Goal: Navigation & Orientation: Find specific page/section

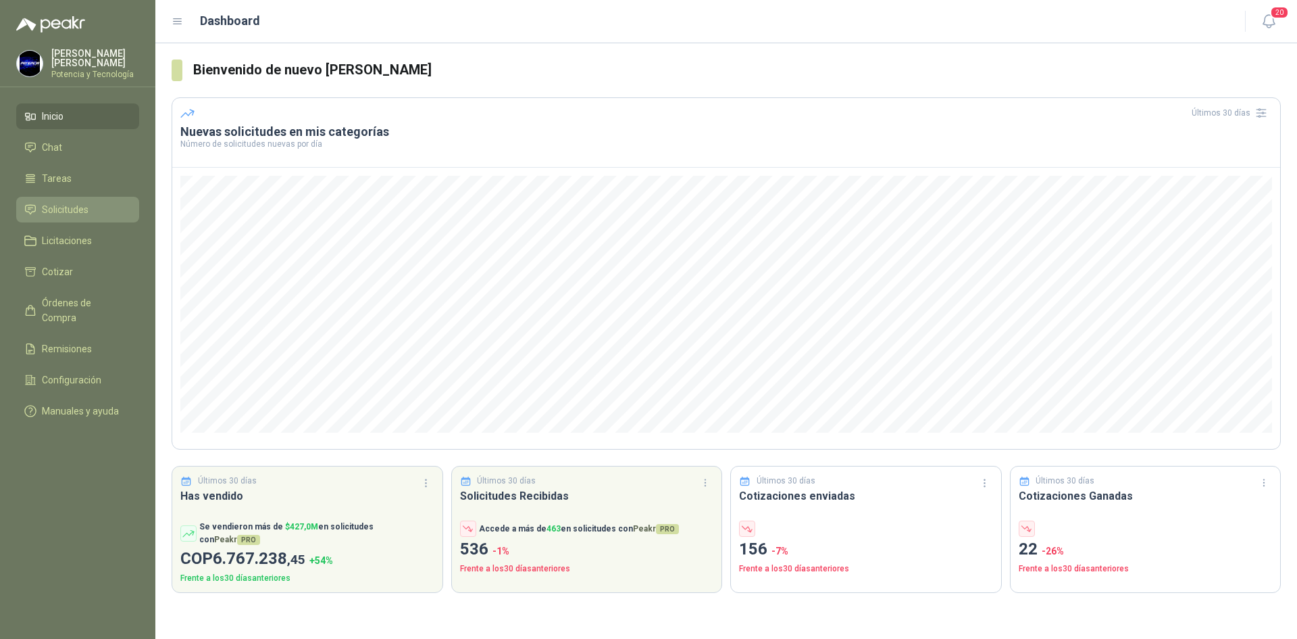
click at [89, 205] on li "Solicitudes" at bounding box center [77, 209] width 107 height 15
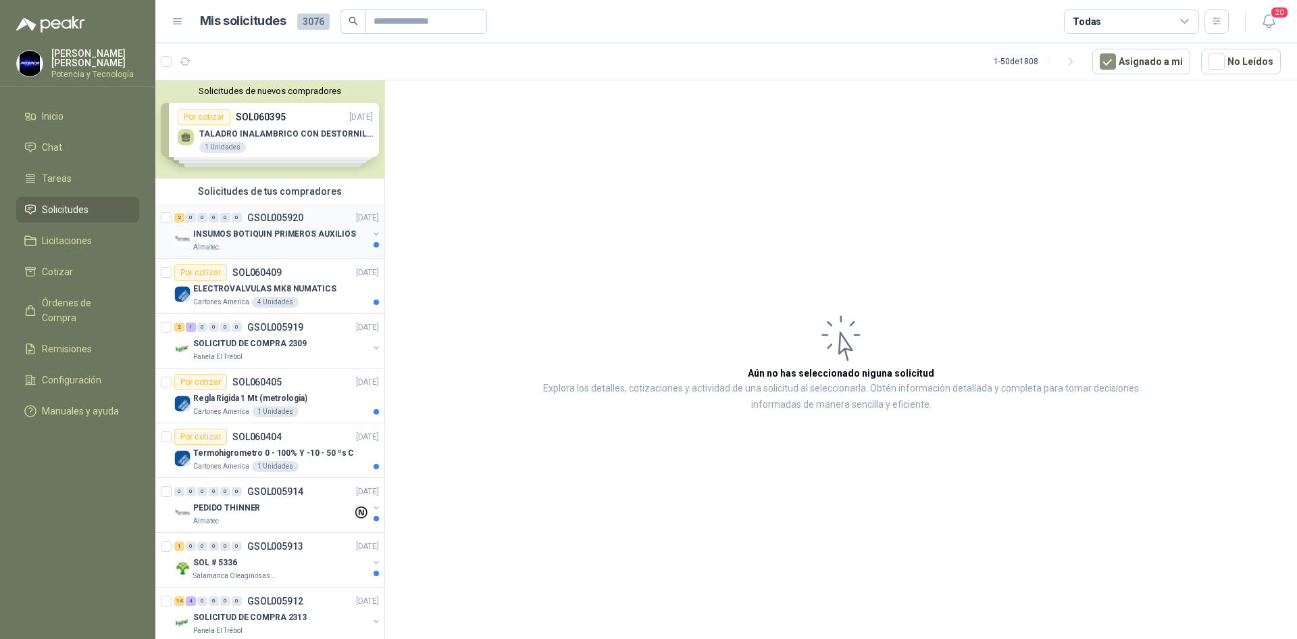
click at [252, 228] on p "INSUMOS BOTIQUIN PRIMEROS AUXILIOS" at bounding box center [274, 234] width 163 height 13
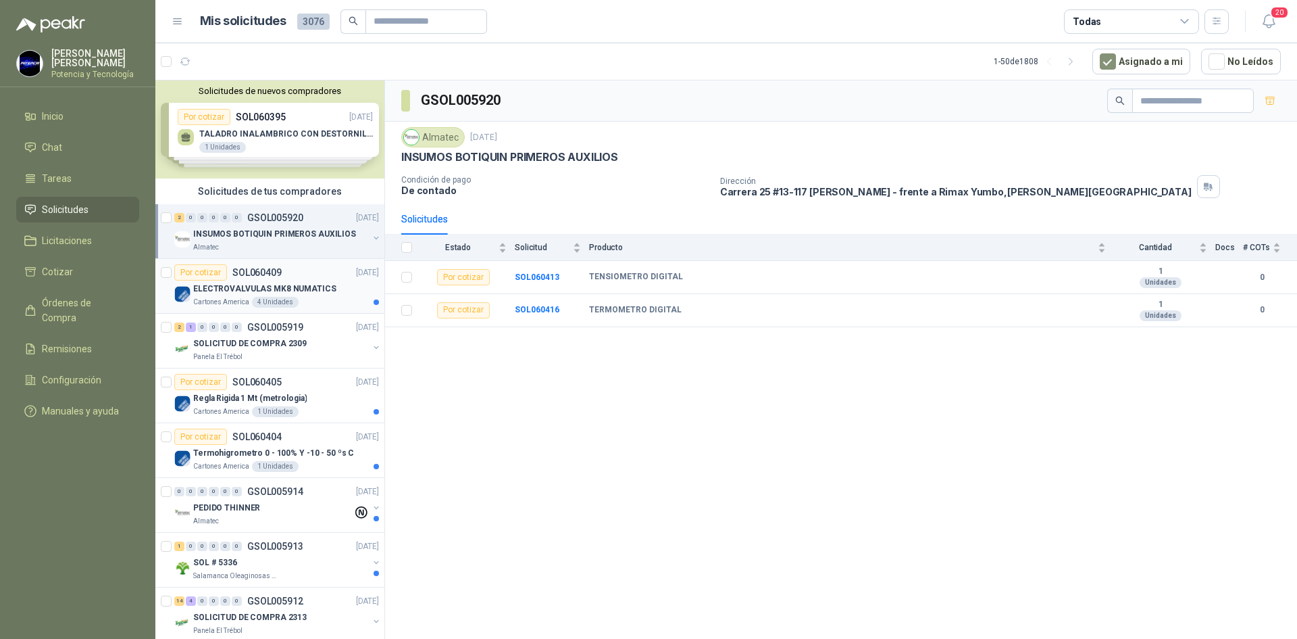
click at [235, 289] on p "ELECTROVALVULAS MK8 NUMATICS" at bounding box center [264, 288] width 143 height 13
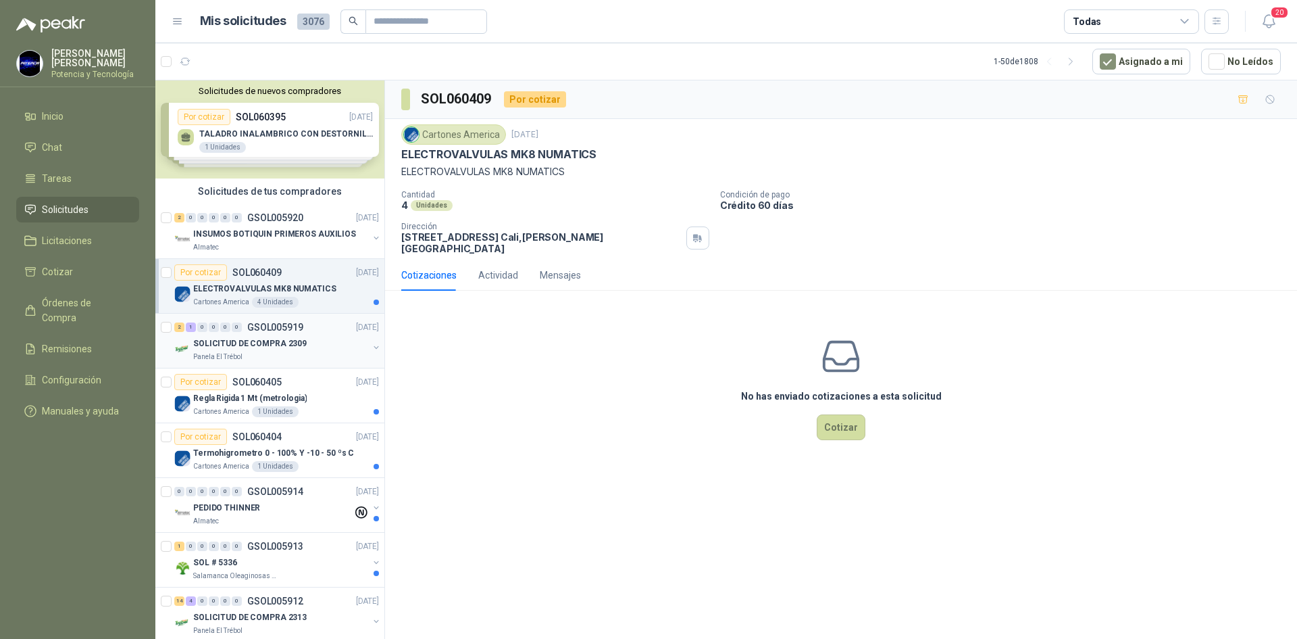
click at [245, 360] on div "Panela El Trébol" at bounding box center [280, 356] width 175 height 11
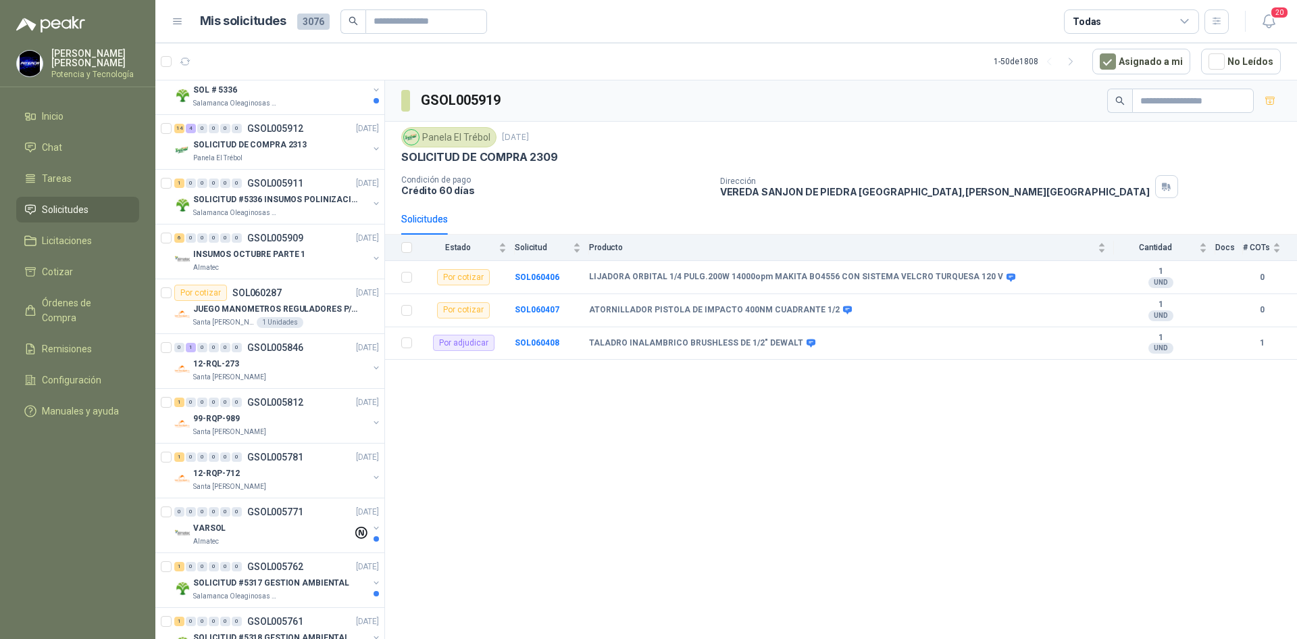
scroll to position [473, 0]
